Goal: Information Seeking & Learning: Compare options

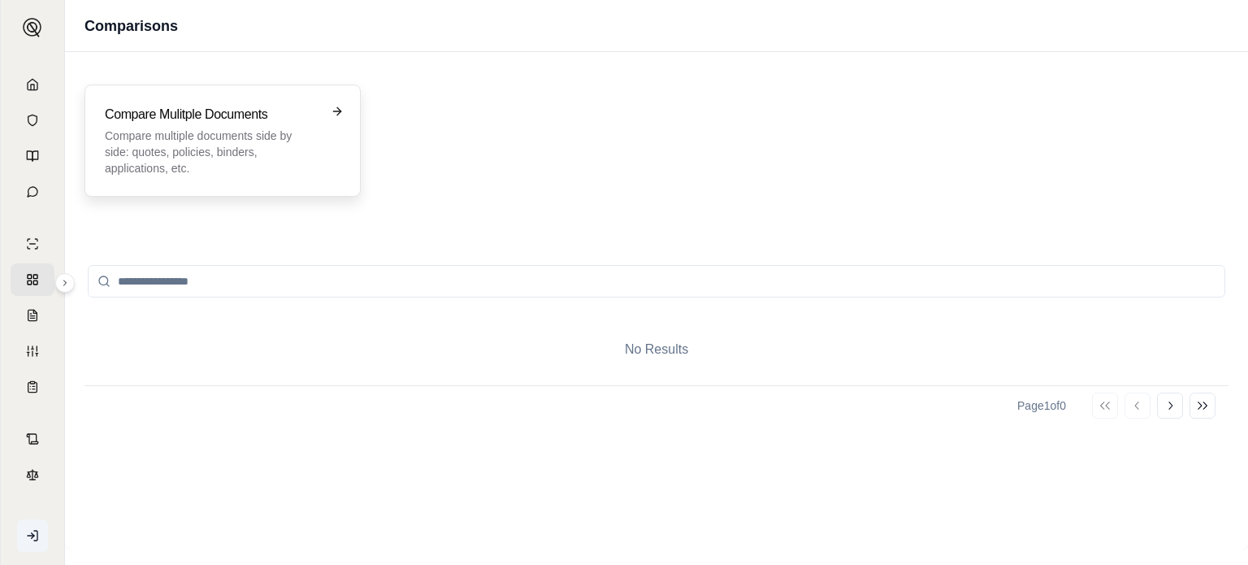
click at [189, 119] on h3 "Compare Mulitple Documents" at bounding box center [211, 115] width 213 height 20
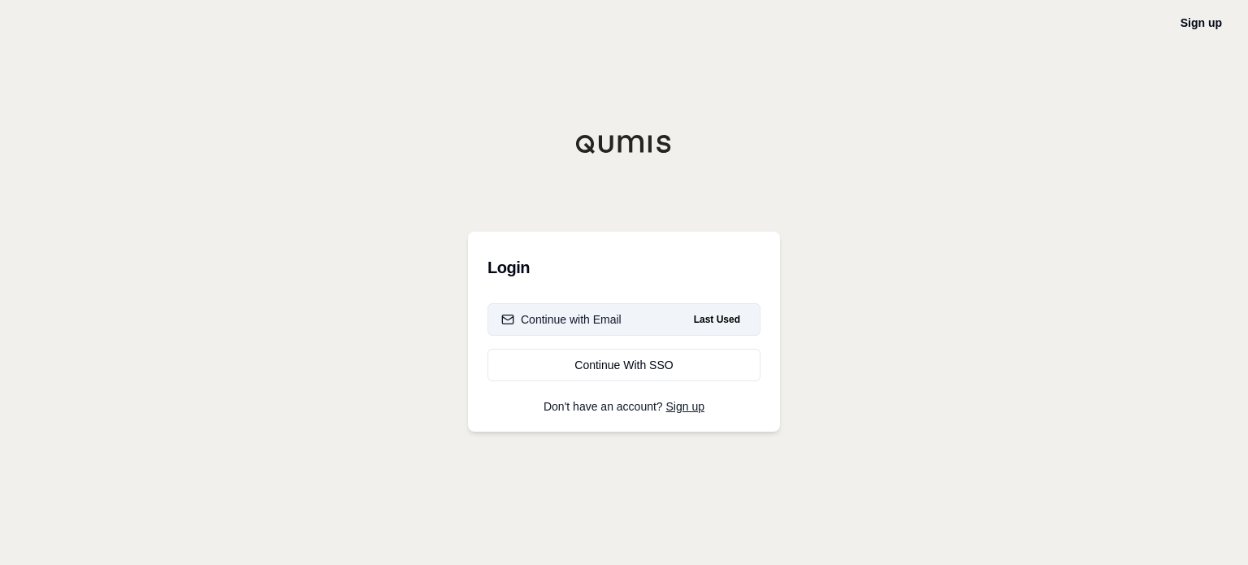
click at [651, 311] on button "Continue with Email Last Used" at bounding box center [624, 319] width 273 height 33
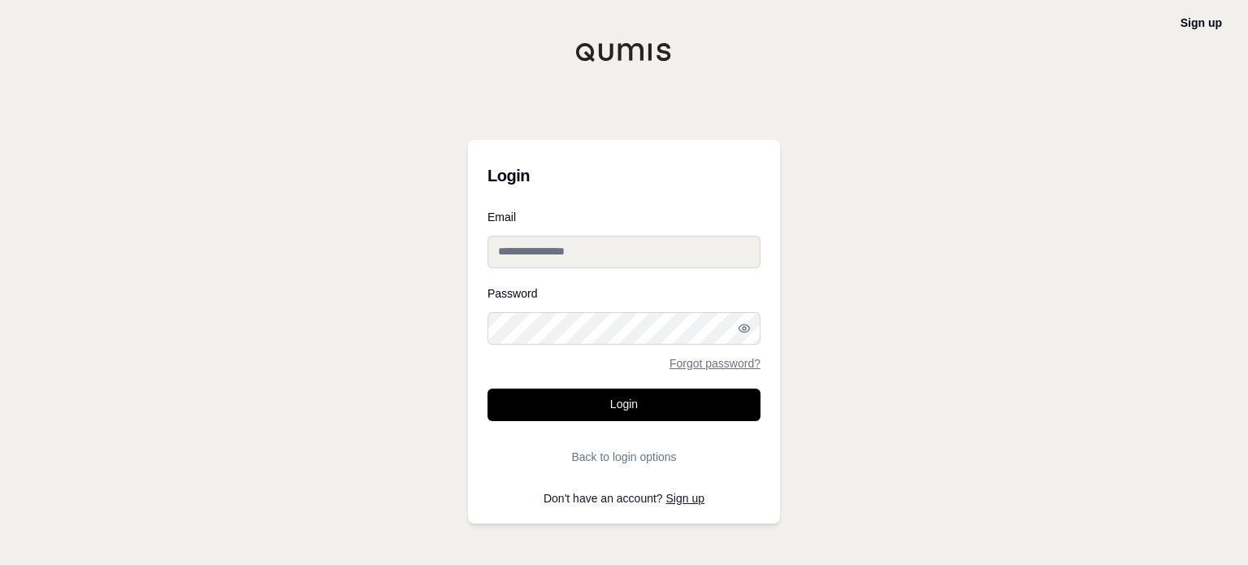
type input "**********"
click at [619, 254] on input "**********" at bounding box center [624, 252] width 273 height 33
click at [410, 368] on div "**********" at bounding box center [624, 282] width 1248 height 565
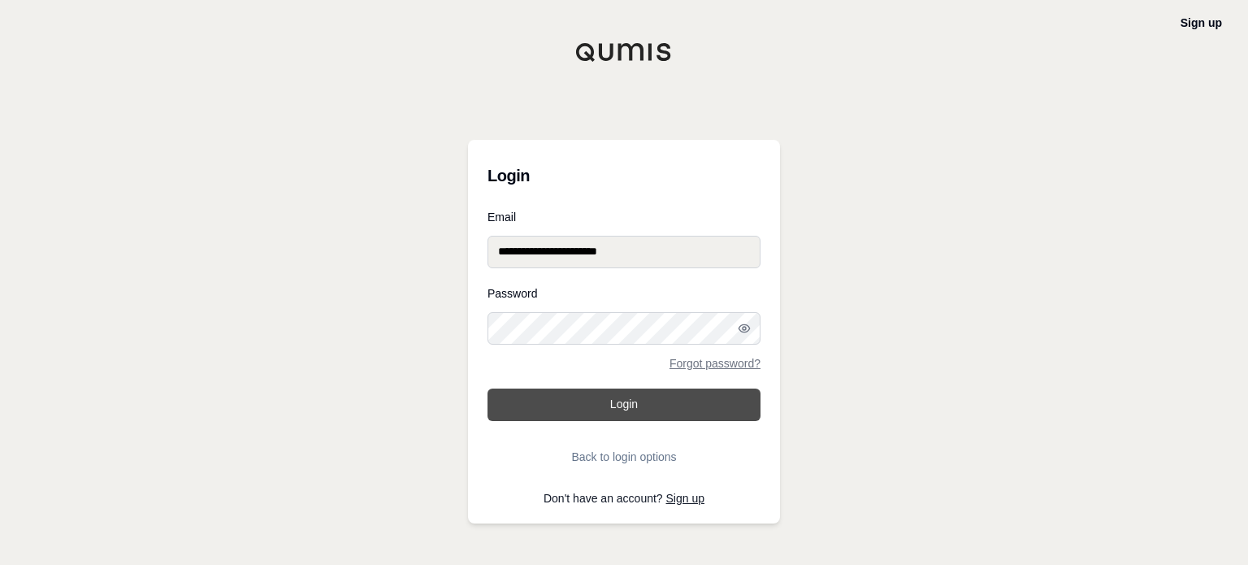
click at [654, 404] on button "Login" at bounding box center [624, 404] width 273 height 33
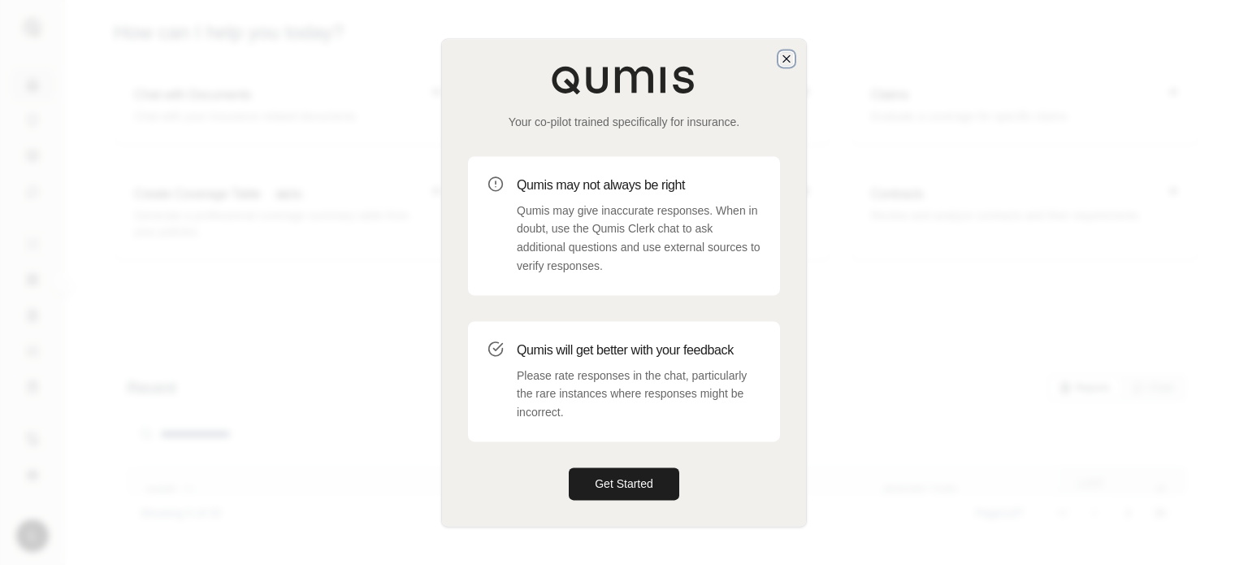
click at [787, 54] on icon "button" at bounding box center [786, 58] width 13 height 13
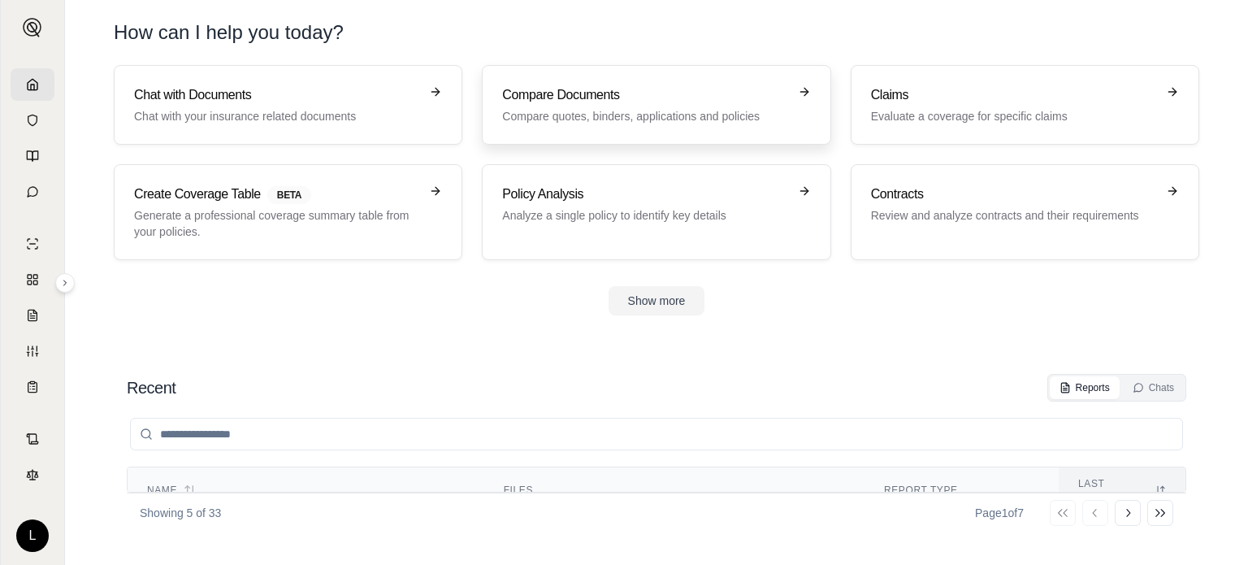
click at [653, 103] on h3 "Compare Documents" at bounding box center [644, 95] width 285 height 20
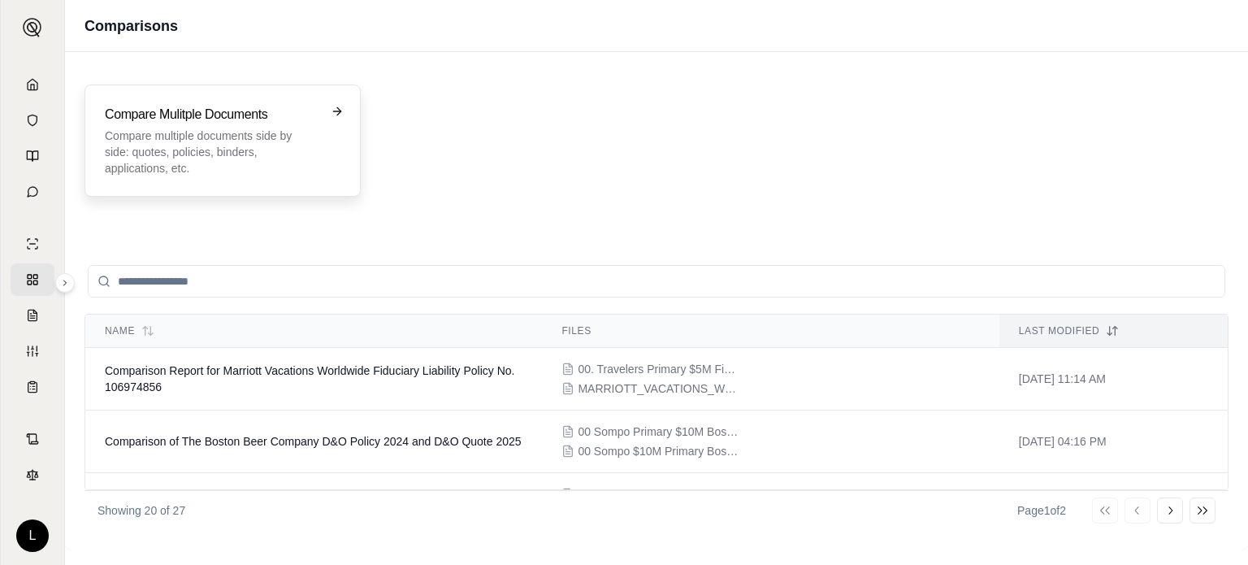
click at [247, 120] on h3 "Compare Mulitple Documents" at bounding box center [211, 115] width 213 height 20
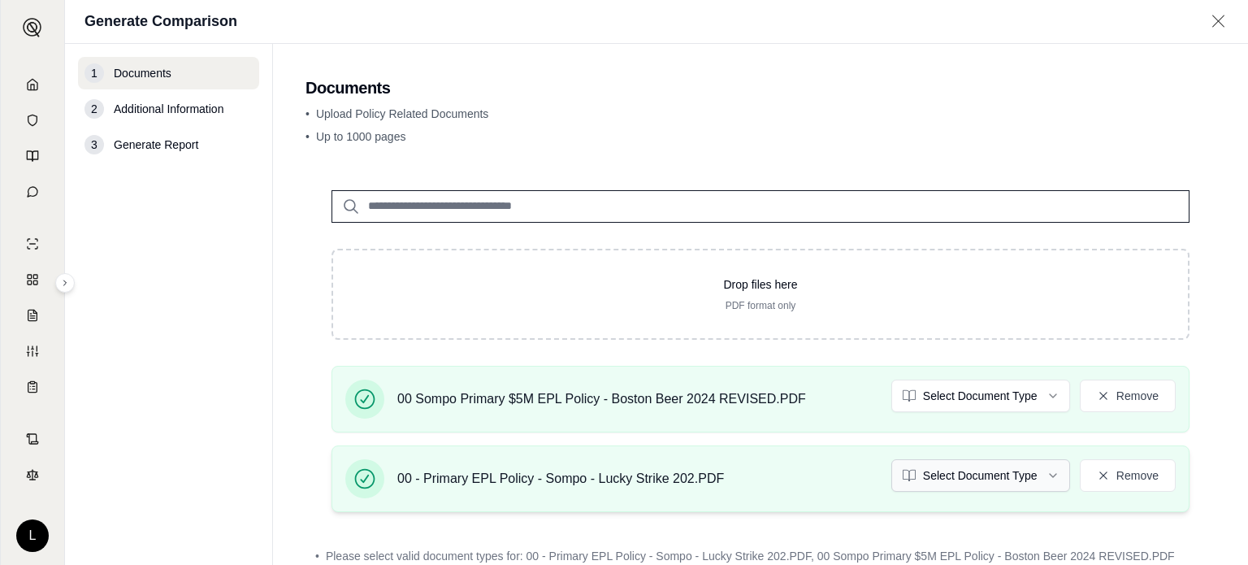
click at [1008, 479] on html "L Generate Comparison 1 Documents 2 Additional Information 3 Generate Report Do…" at bounding box center [624, 282] width 1248 height 565
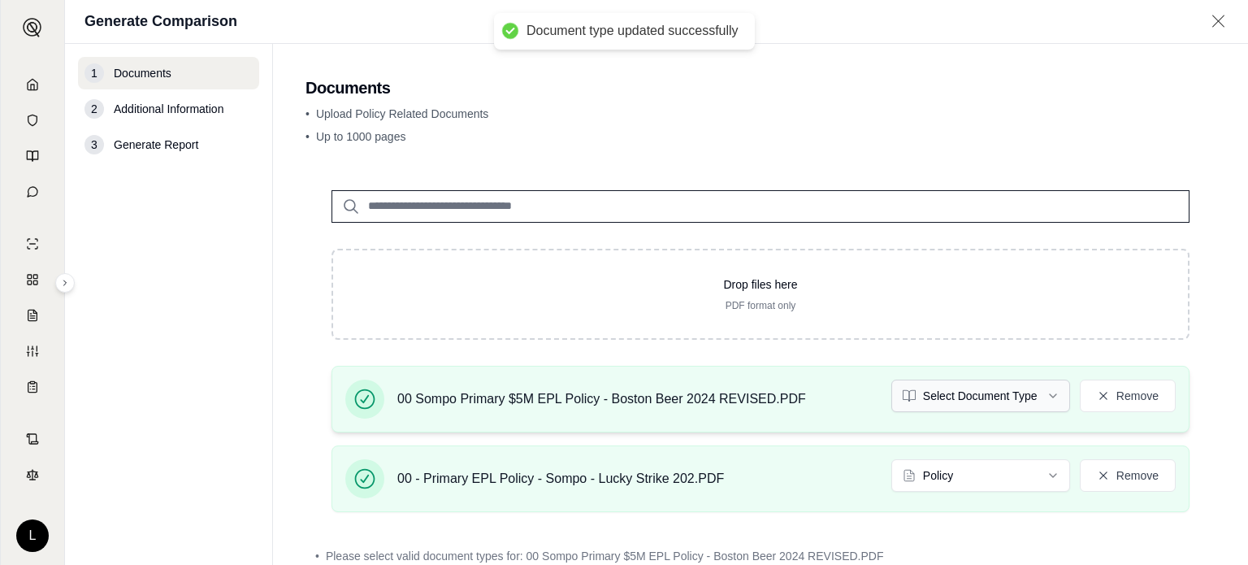
click at [983, 386] on html "Document type updated successfully L Generate Comparison 1 Documents 2 Addition…" at bounding box center [624, 282] width 1248 height 565
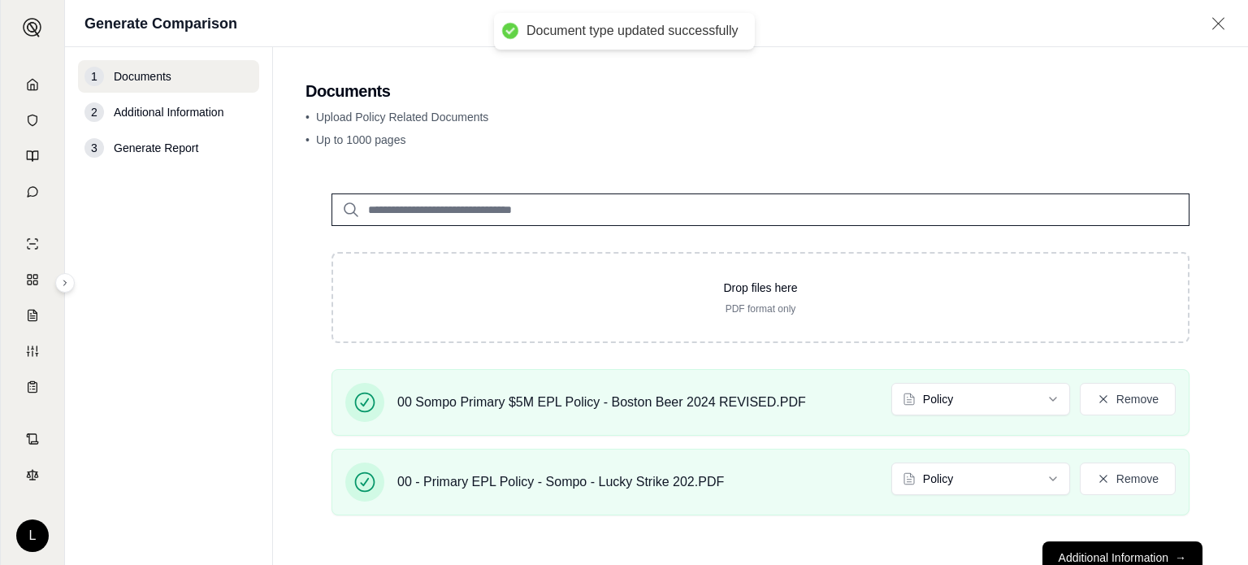
click at [1199, 379] on div "00 Sompo Primary $5M EPL Policy - Boston Beer 2024 REVISED.PDF Policy Remove 00…" at bounding box center [761, 448] width 910 height 159
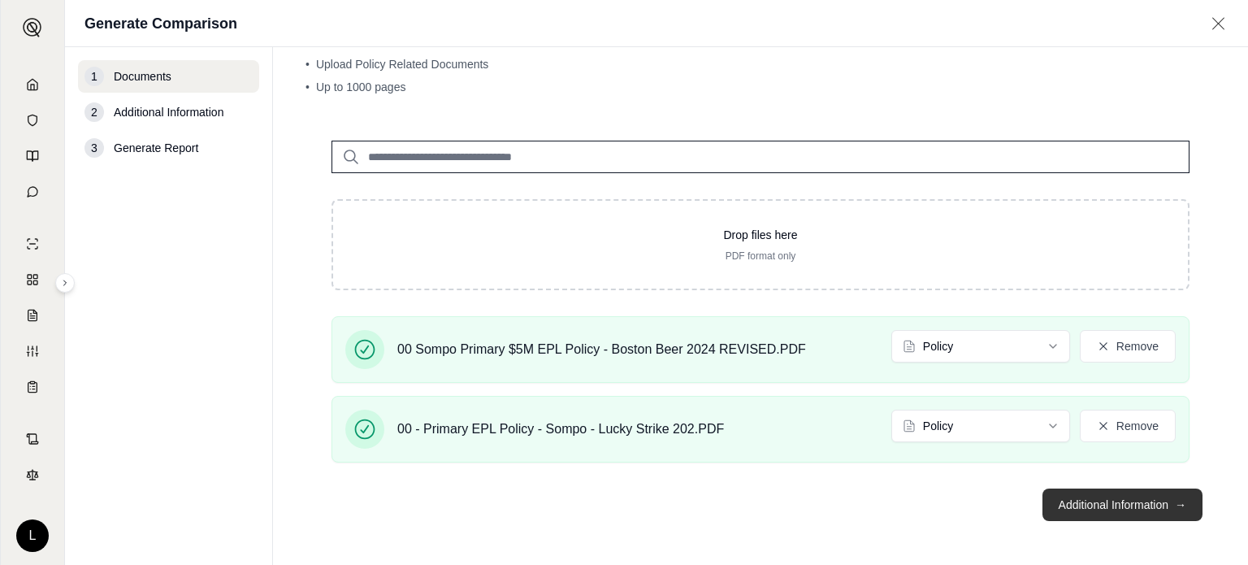
click at [1047, 508] on button "Additional Information →" at bounding box center [1123, 504] width 160 height 33
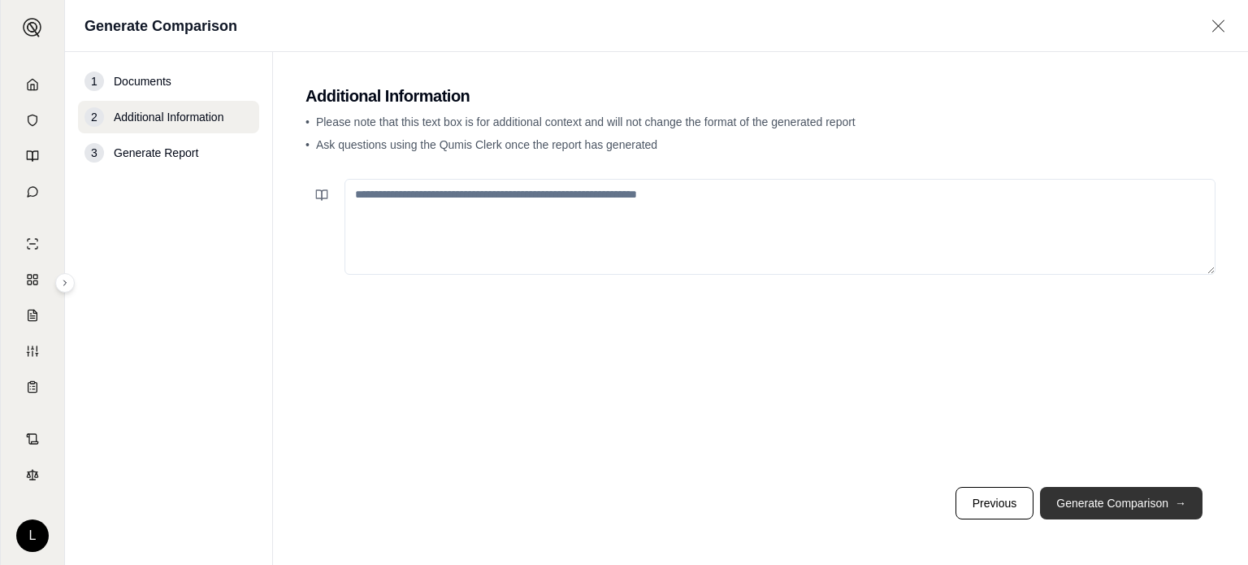
scroll to position [0, 0]
click at [1047, 508] on button "Generate Comparison →" at bounding box center [1121, 503] width 163 height 33
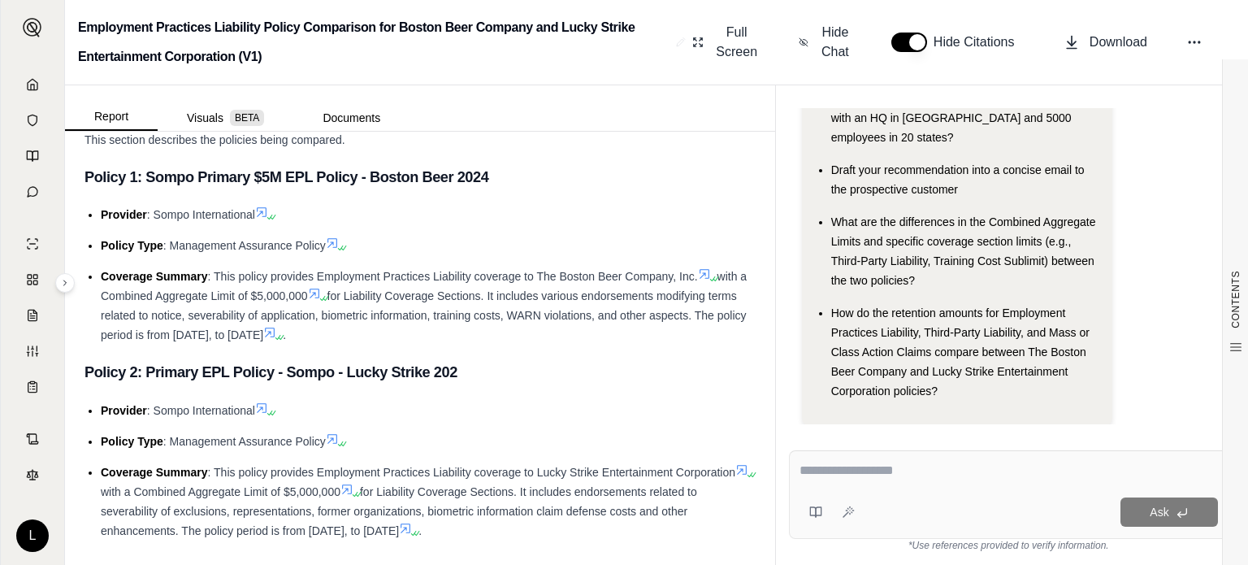
scroll to position [157, 0]
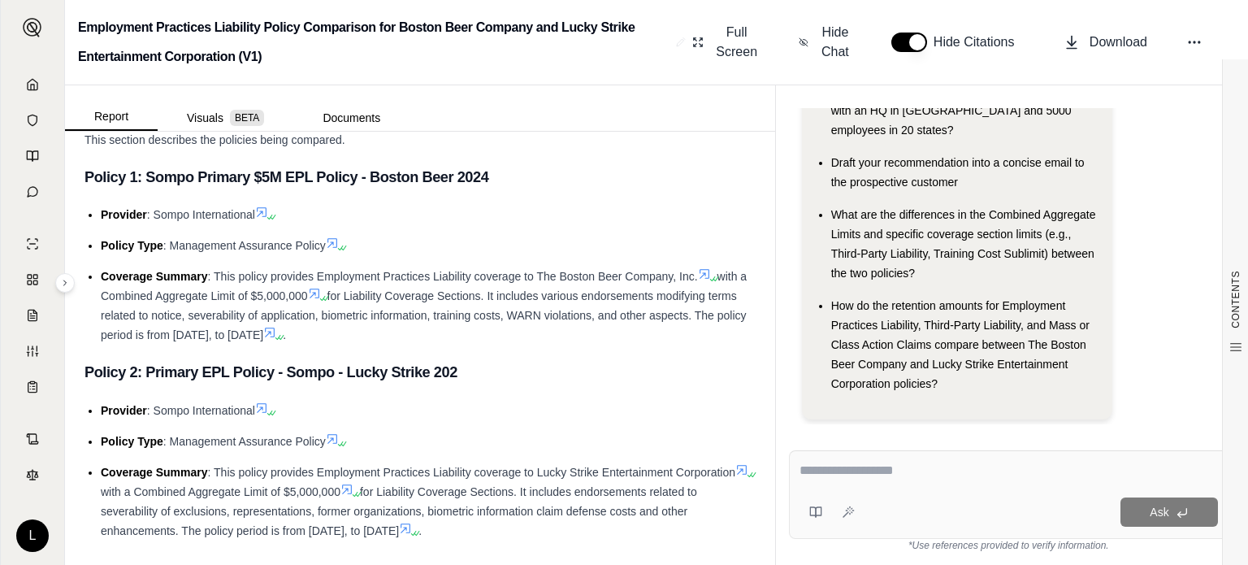
click at [885, 474] on textarea at bounding box center [1009, 471] width 419 height 20
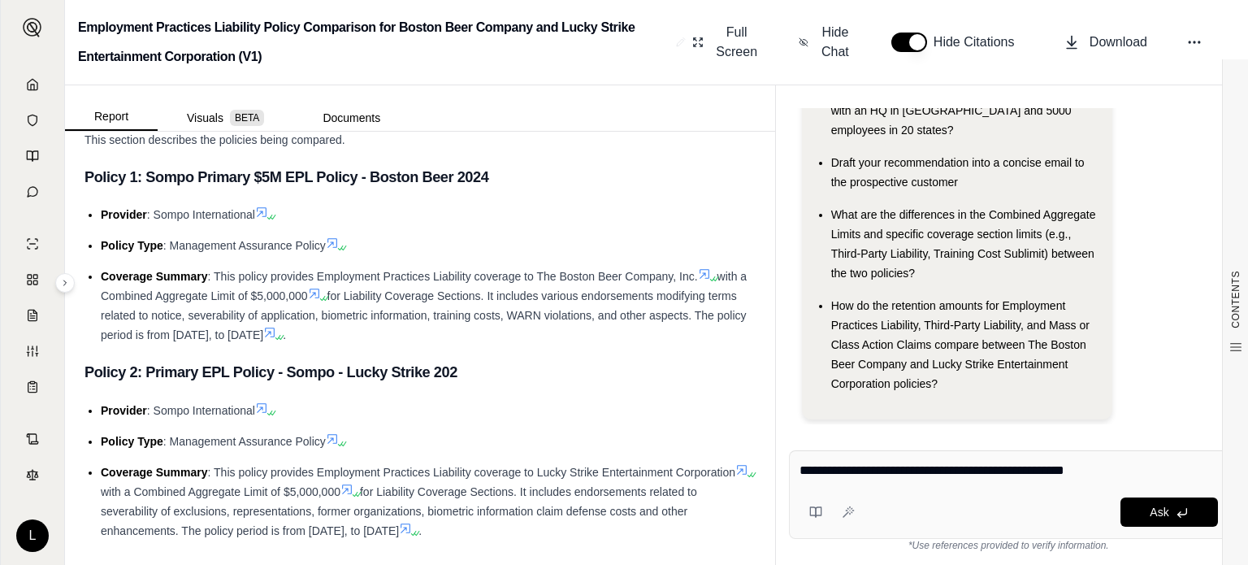
type textarea "**********"
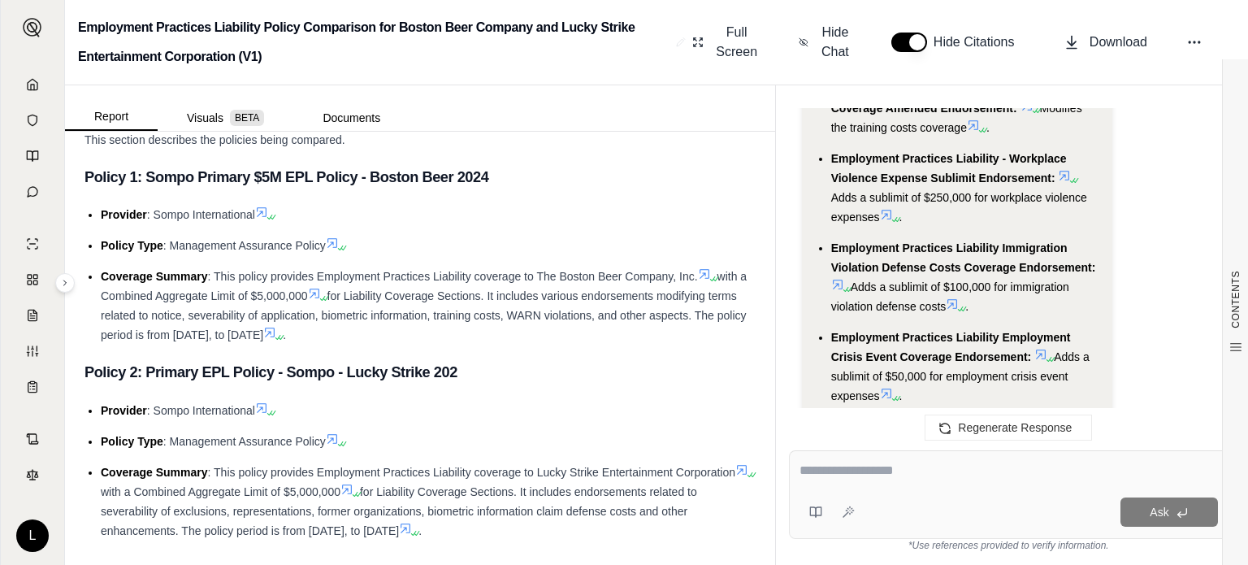
scroll to position [3792, 0]
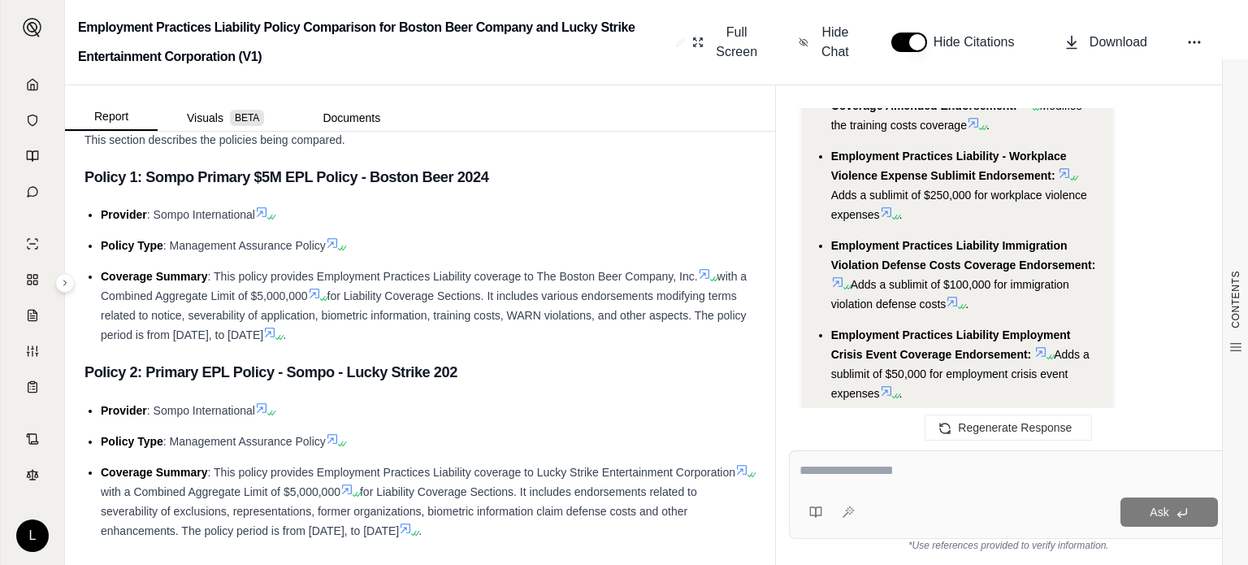
click at [916, 466] on textarea at bounding box center [1009, 471] width 418 height 20
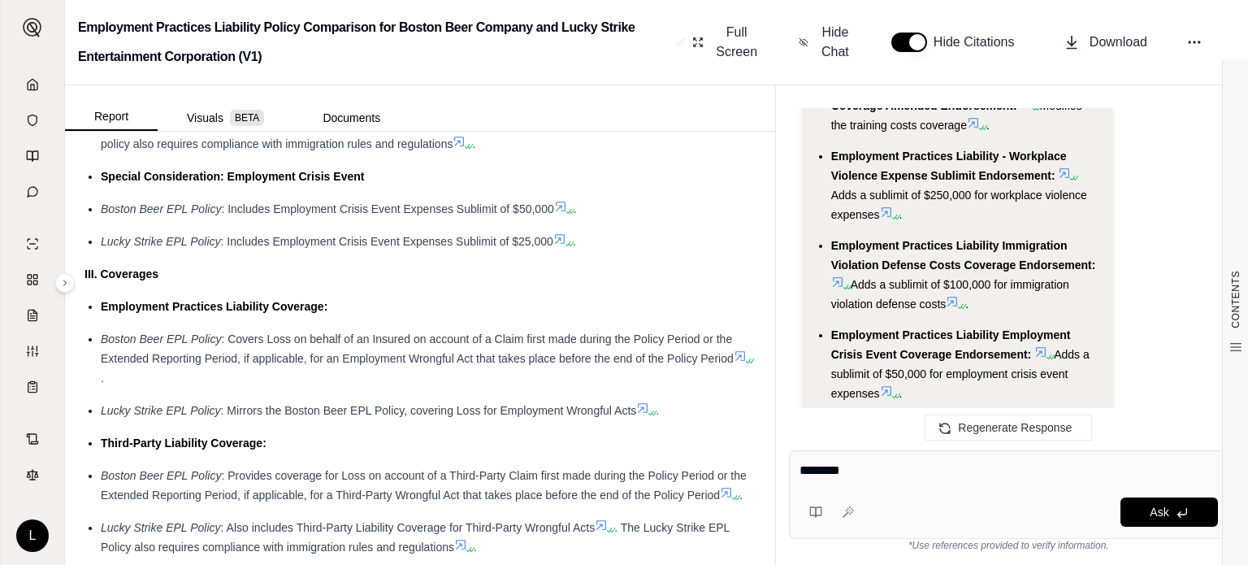
scroll to position [1648, 0]
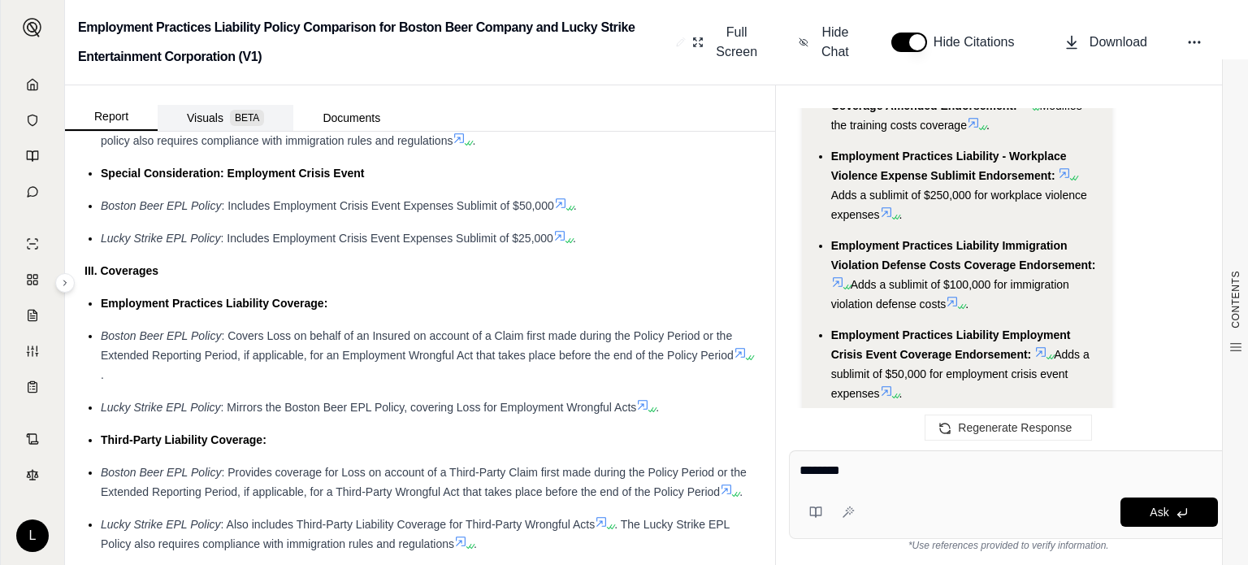
type textarea "*******"
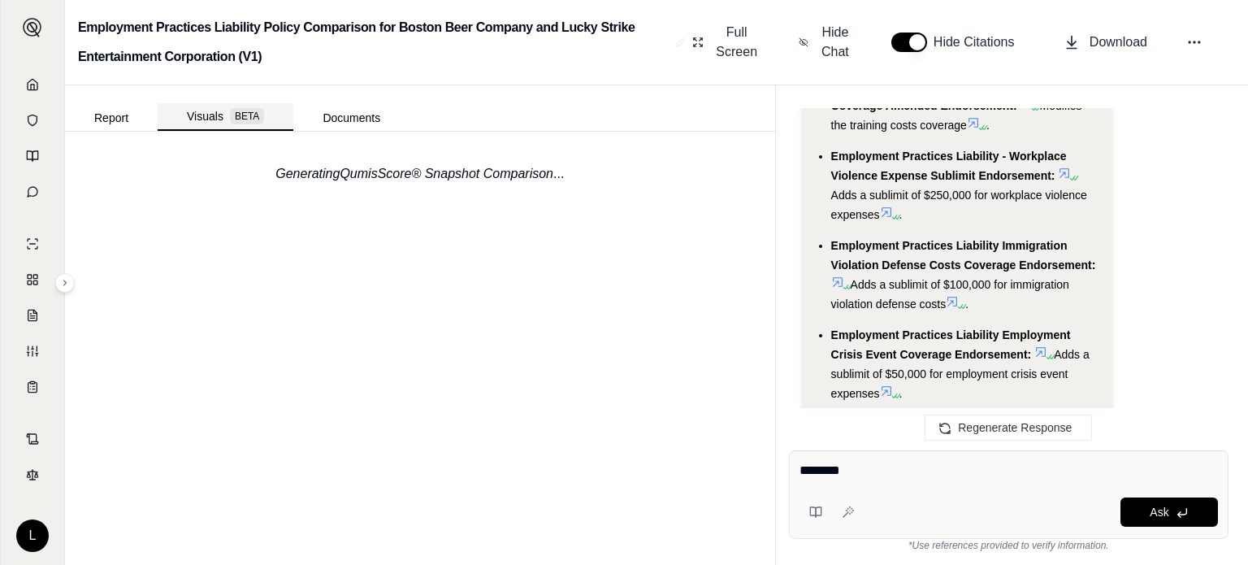
click at [195, 113] on button "Visuals BETA" at bounding box center [226, 117] width 136 height 28
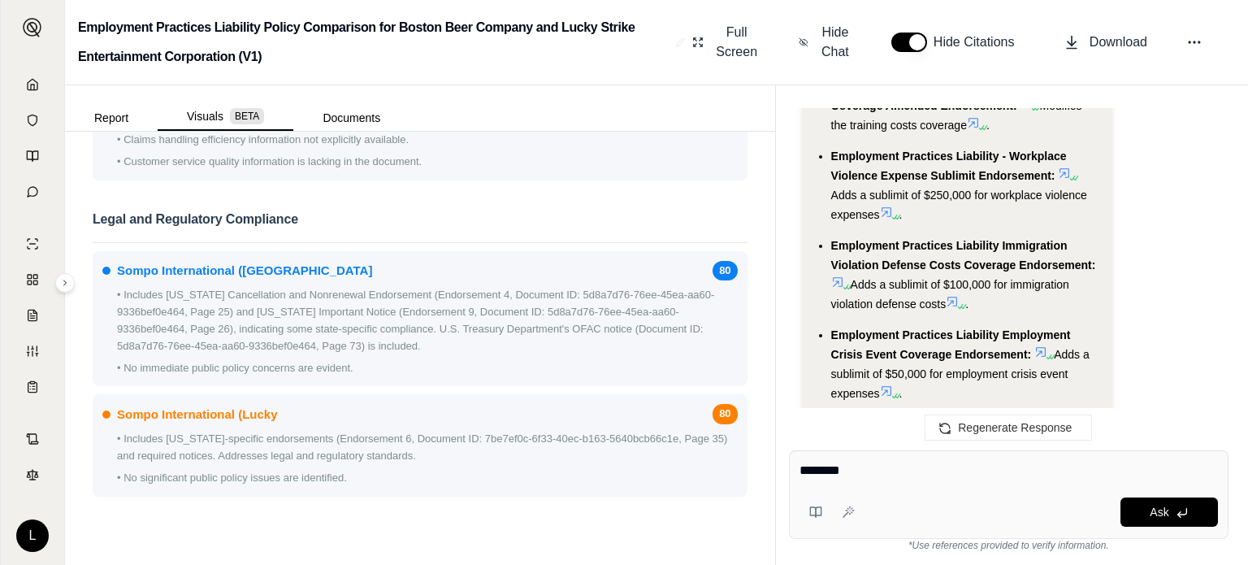
scroll to position [2506, 0]
click at [364, 115] on button "Documents" at bounding box center [351, 118] width 116 height 26
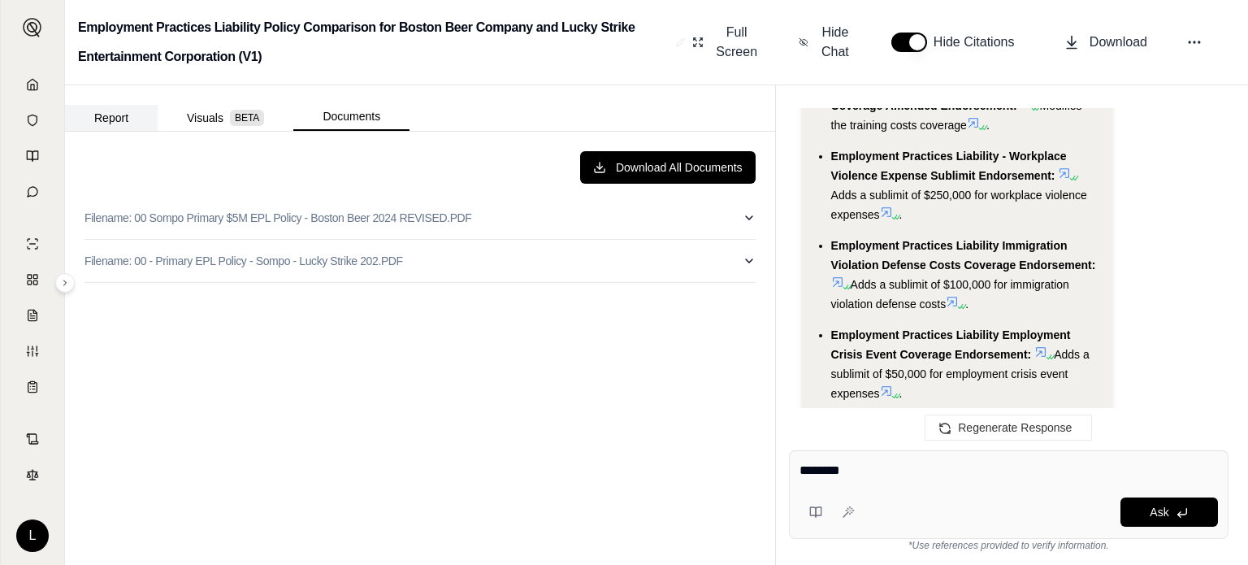
click at [101, 118] on button "Report" at bounding box center [111, 118] width 93 height 26
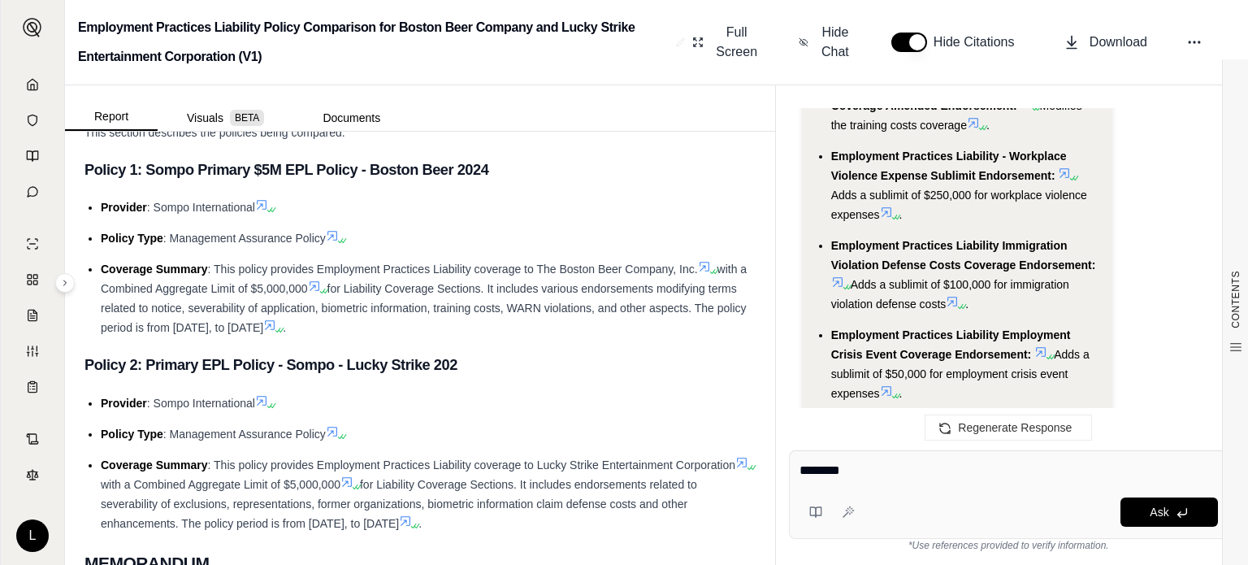
scroll to position [452, 0]
drag, startPoint x: 907, startPoint y: 475, endPoint x: 670, endPoint y: 483, distance: 237.4
click at [670, 483] on div "Report Visuals BETA Documents CONTENTS Table of Contents INSURANCE POLICY COMPA…" at bounding box center [656, 324] width 1183 height 479
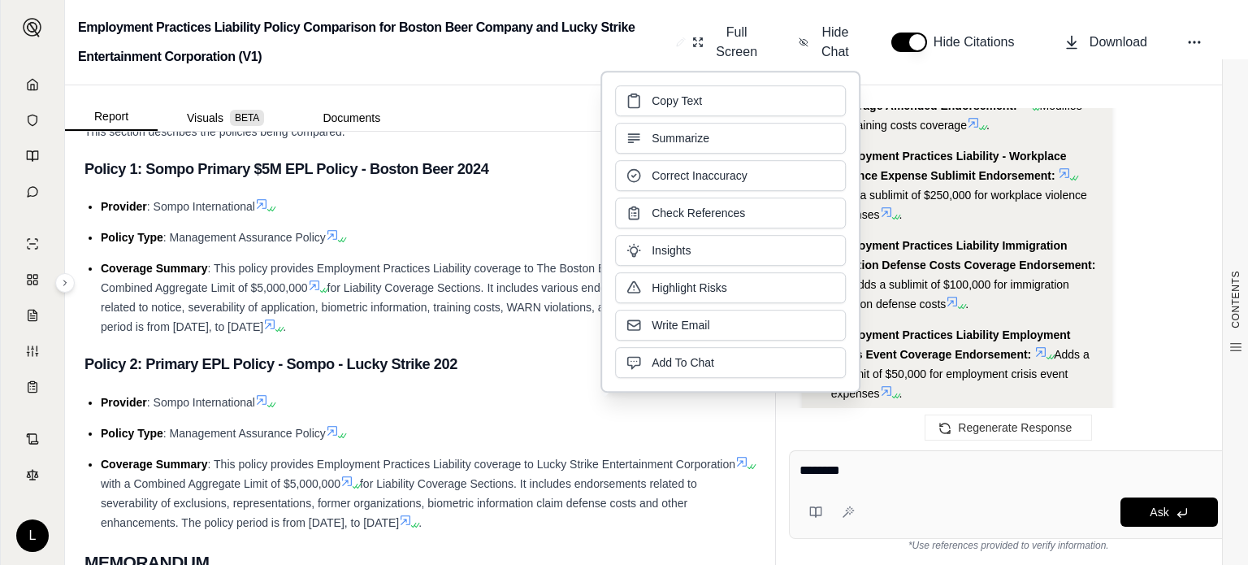
click button "Copy Text" at bounding box center [730, 100] width 231 height 31
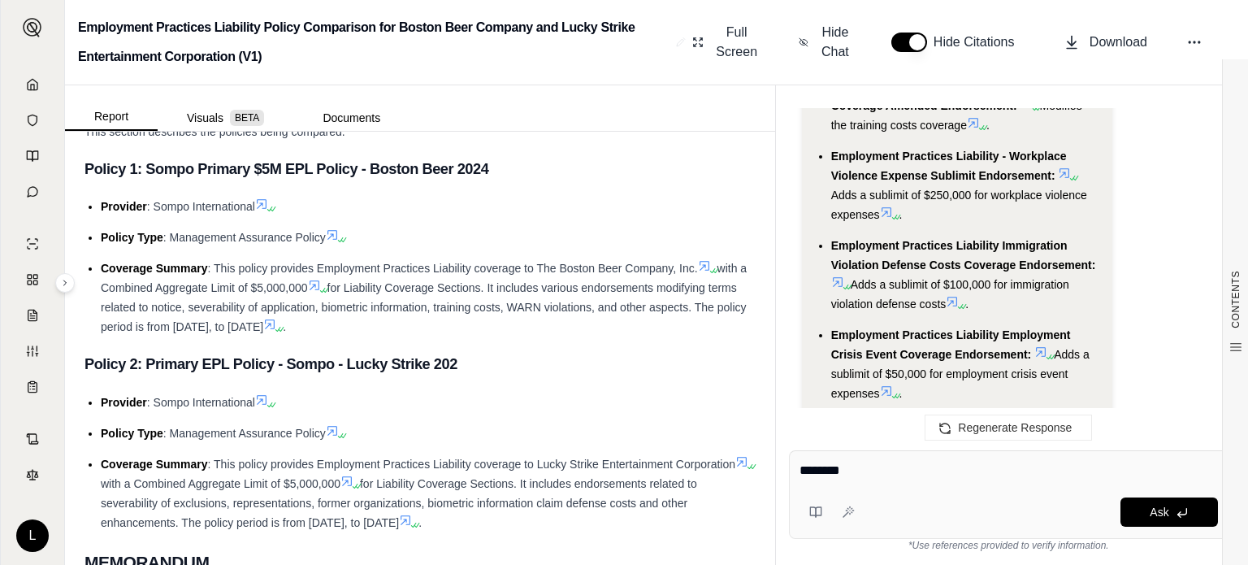
click at [865, 470] on textarea "*******" at bounding box center [1009, 471] width 419 height 20
type textarea "*"
type textarea "**********"
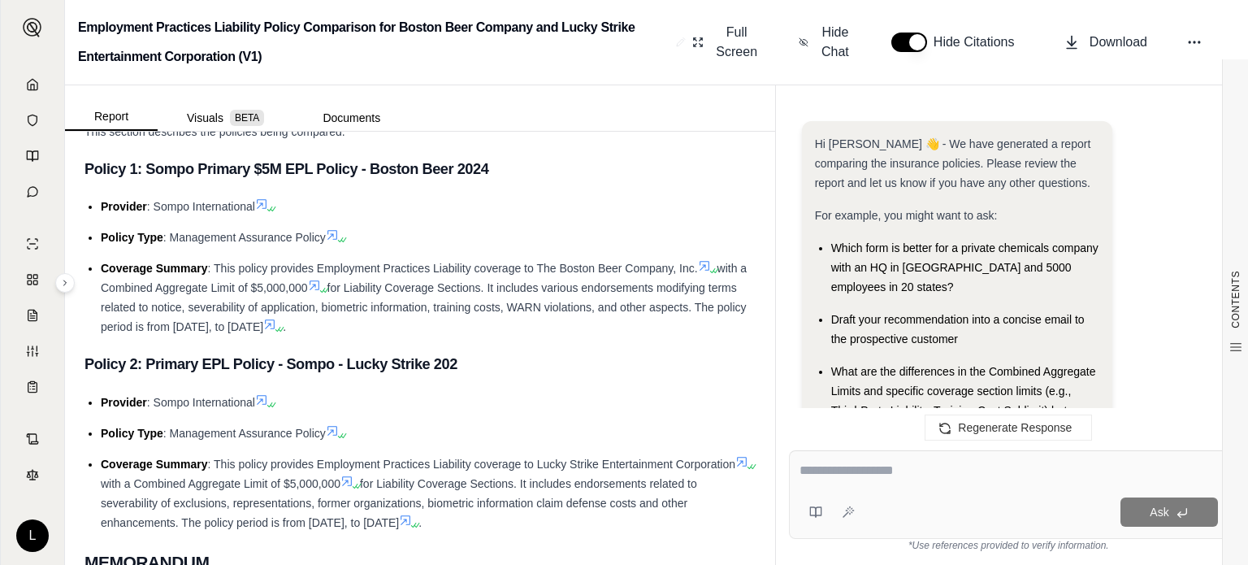
scroll to position [8084, 0]
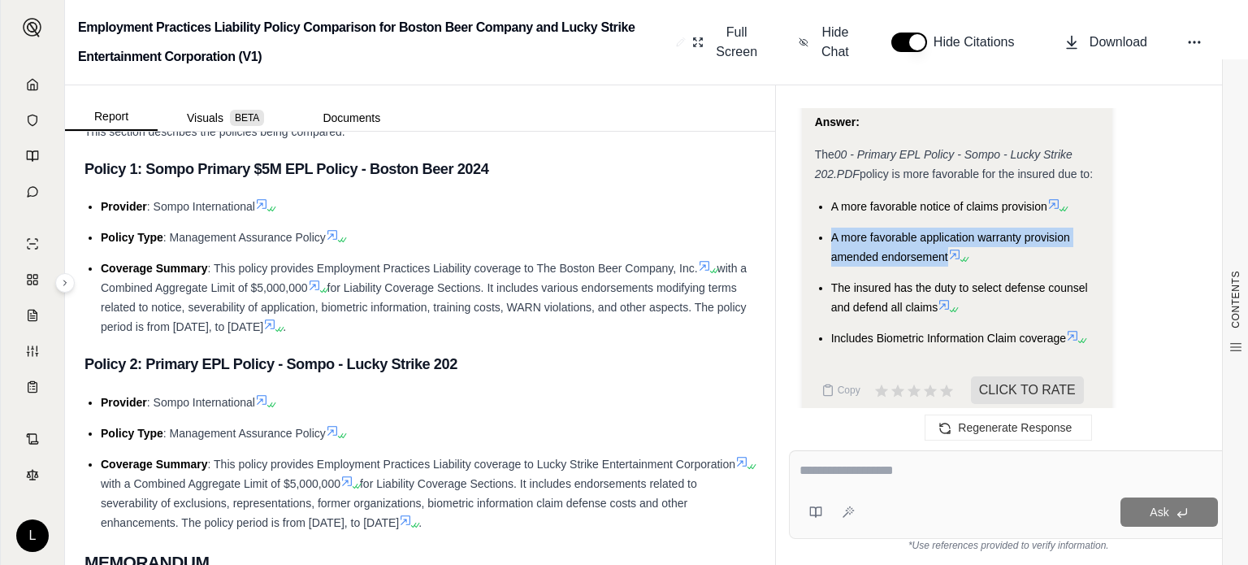
drag, startPoint x: 832, startPoint y: 216, endPoint x: 947, endPoint y: 236, distance: 116.2
click at [947, 236] on span "A more favorable application warranty provision amended endorsement" at bounding box center [950, 247] width 239 height 33
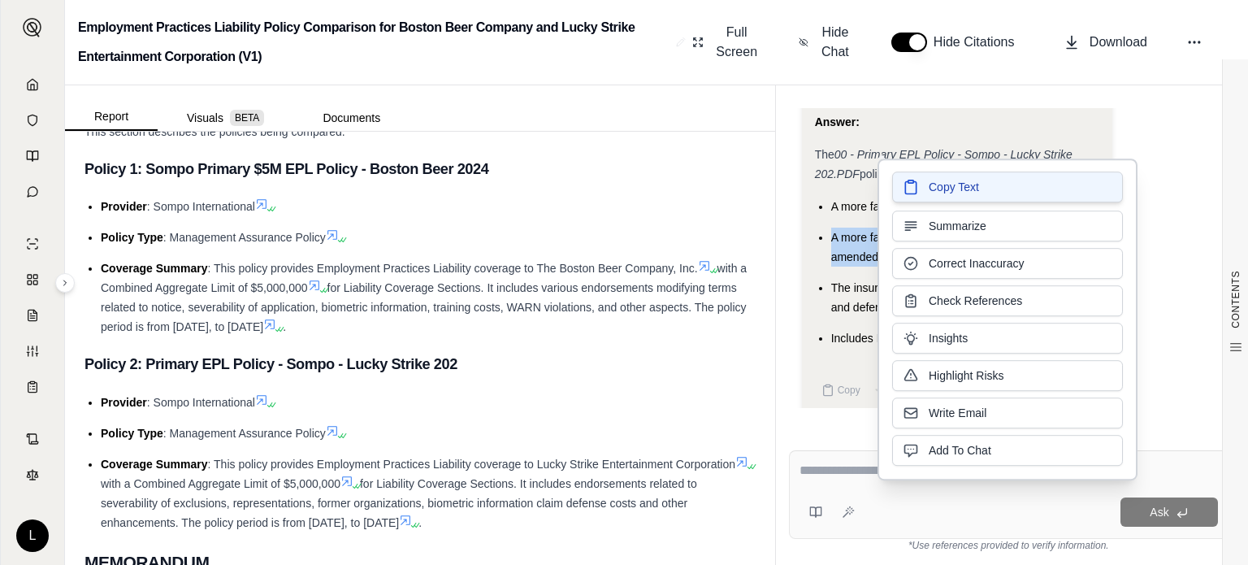
click at [936, 188] on span "Copy Text" at bounding box center [954, 187] width 50 height 16
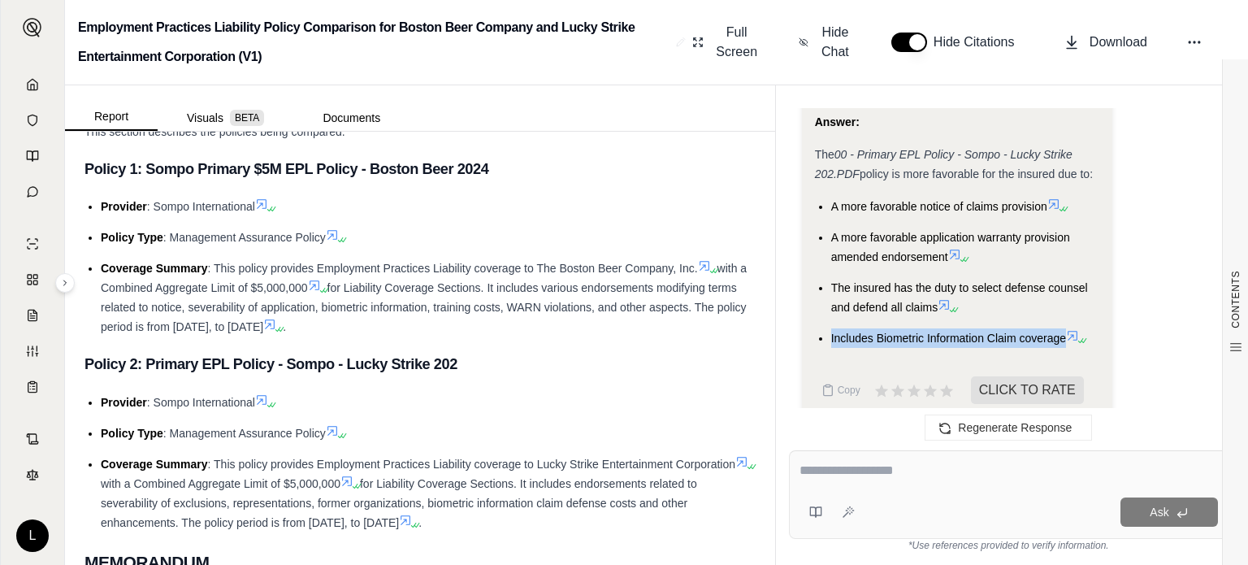
drag, startPoint x: 831, startPoint y: 317, endPoint x: 1066, endPoint y: 306, distance: 235.1
click at [1066, 306] on ul "A more favorable notice of claims provision A more favorable application warran…" at bounding box center [957, 272] width 284 height 151
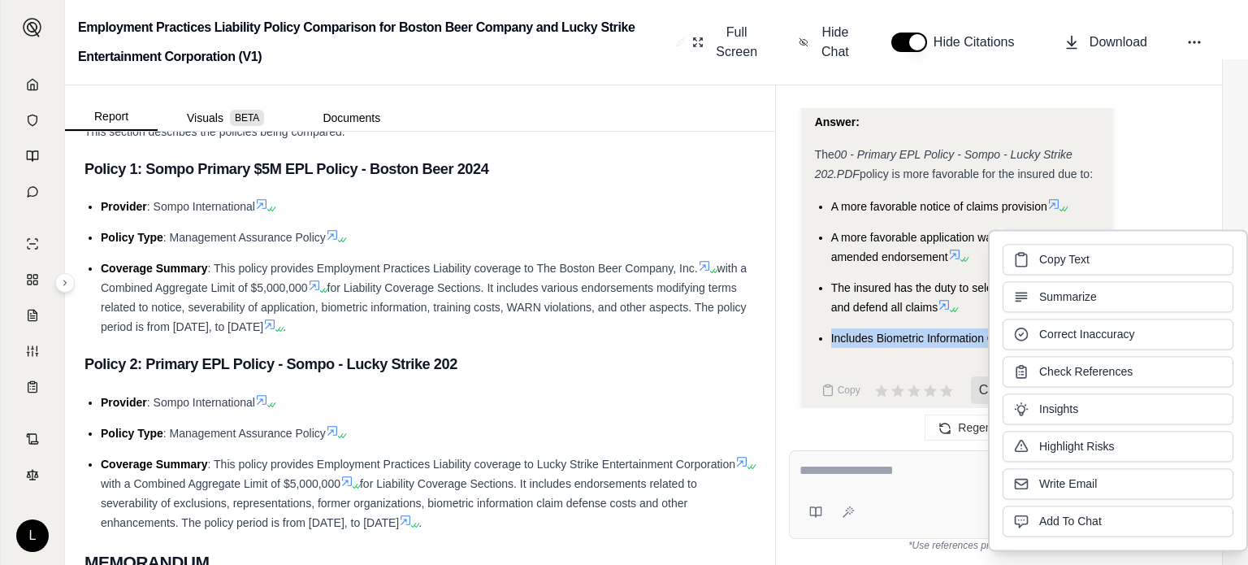
copy span "Includes Biometric Information Claim coverage"
click at [1040, 264] on span "Copy Text" at bounding box center [1064, 257] width 50 height 16
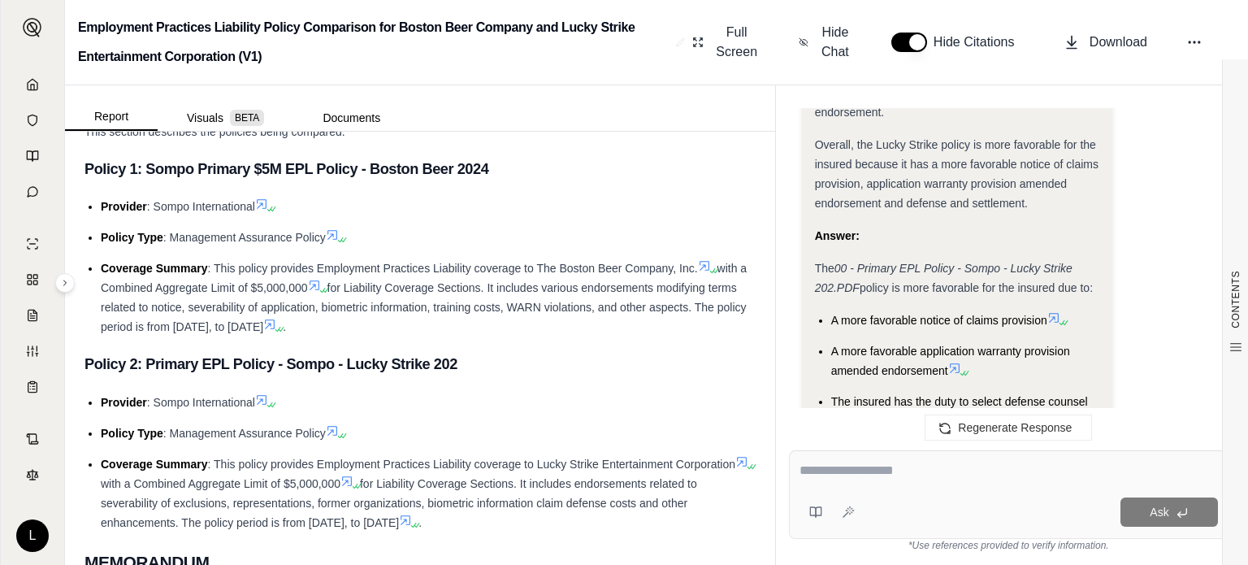
scroll to position [7973, 0]
drag, startPoint x: 833, startPoint y: 298, endPoint x: 1043, endPoint y: 297, distance: 210.5
click at [1043, 311] on span "A more favorable notice of claims provision" at bounding box center [939, 317] width 216 height 13
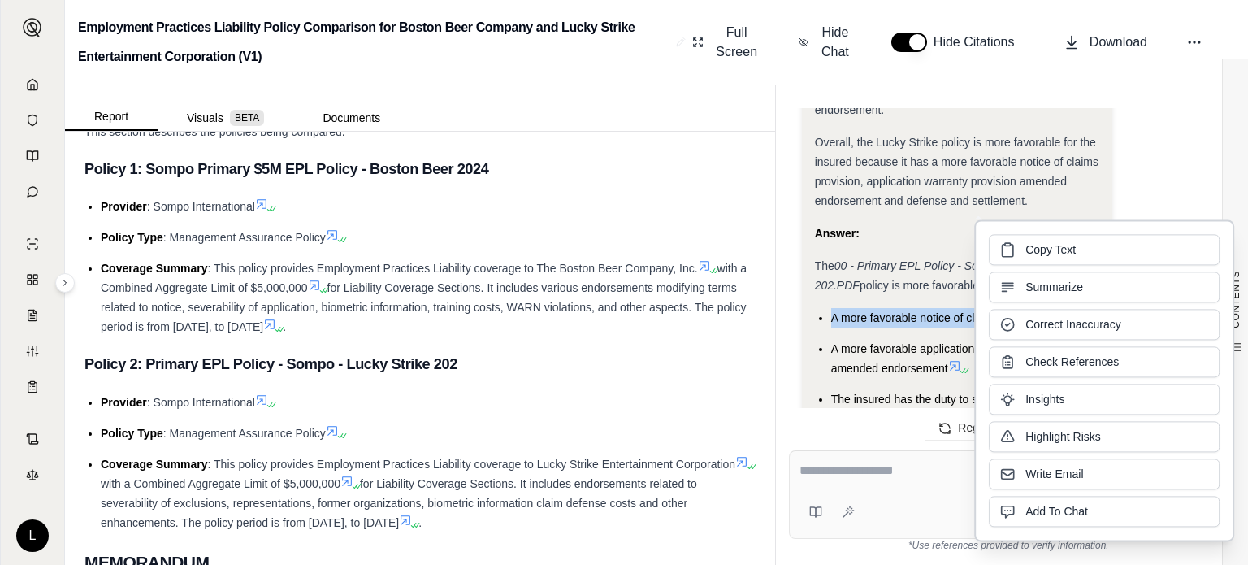
copy span "A more favorable notice of claims provision"
click at [1063, 243] on span "Copy Text" at bounding box center [1050, 248] width 50 height 16
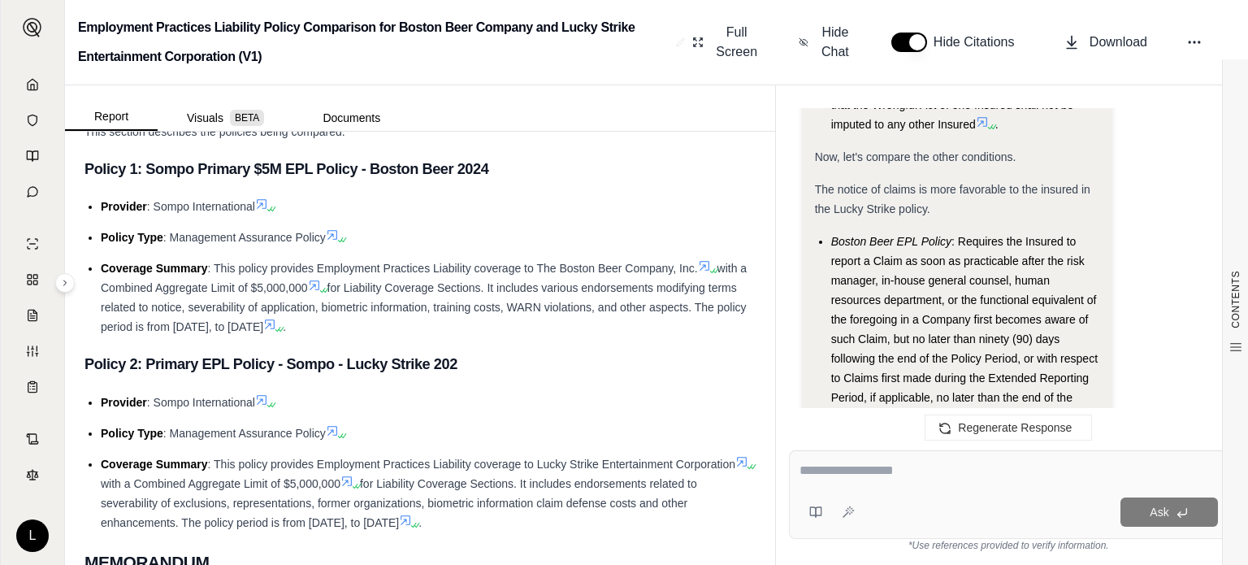
scroll to position [6351, 0]
